Goal: Task Accomplishment & Management: Use online tool/utility

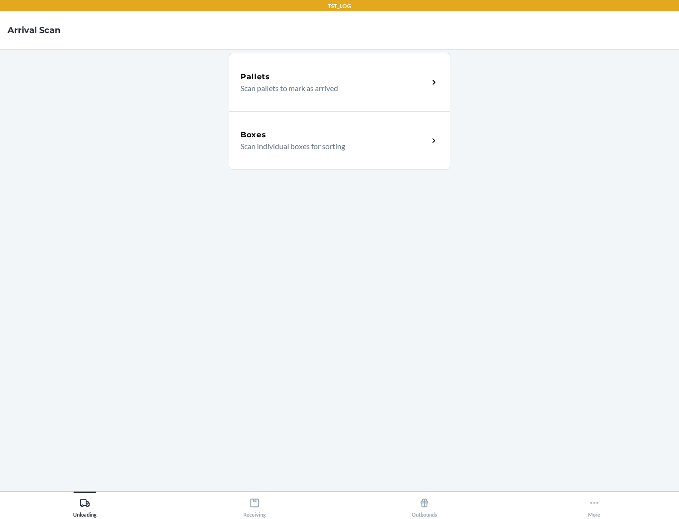
click at [335, 135] on div "Boxes" at bounding box center [335, 134] width 188 height 11
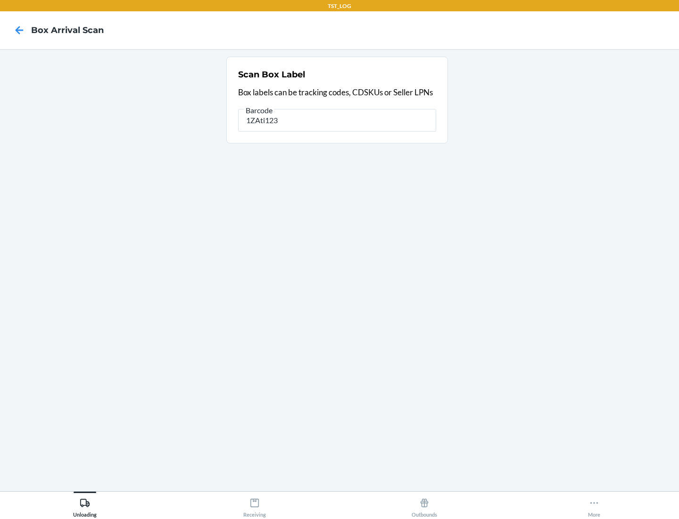
type input "1ZAti123"
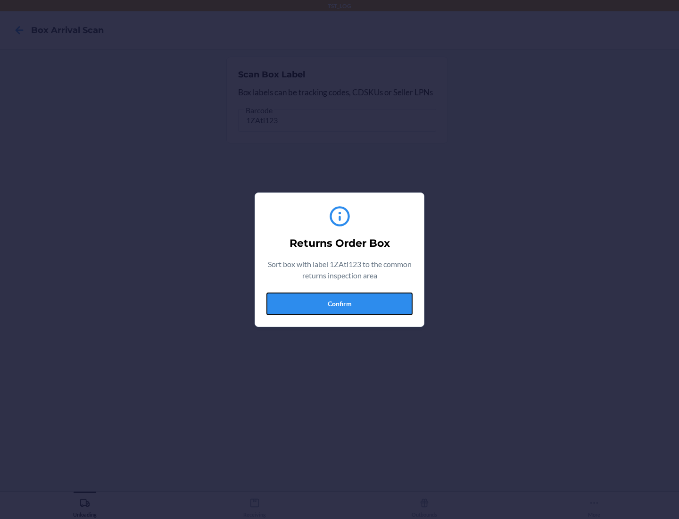
click at [340, 303] on button "Confirm" at bounding box center [340, 304] width 146 height 23
